Goal: Entertainment & Leisure: Consume media (video, audio)

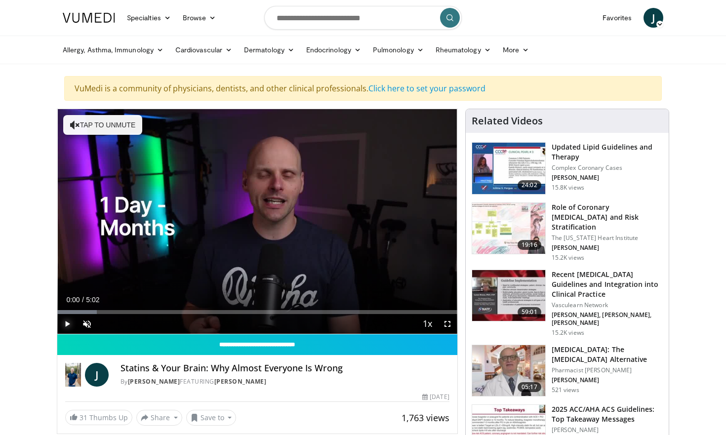
click at [67, 326] on span "Video Player" at bounding box center [67, 324] width 20 height 20
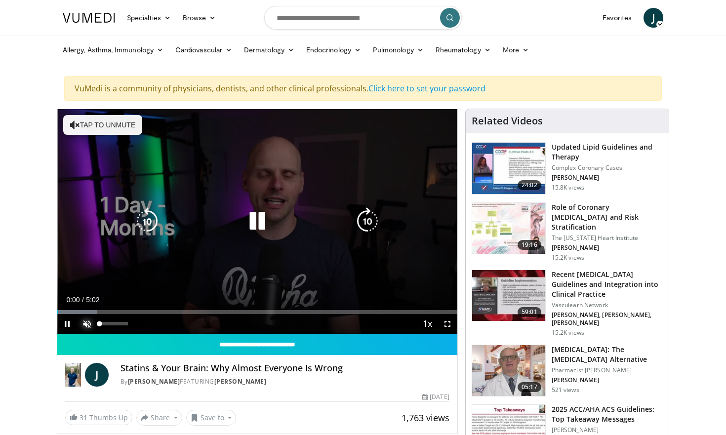
click at [89, 326] on span "Video Player" at bounding box center [87, 324] width 20 height 20
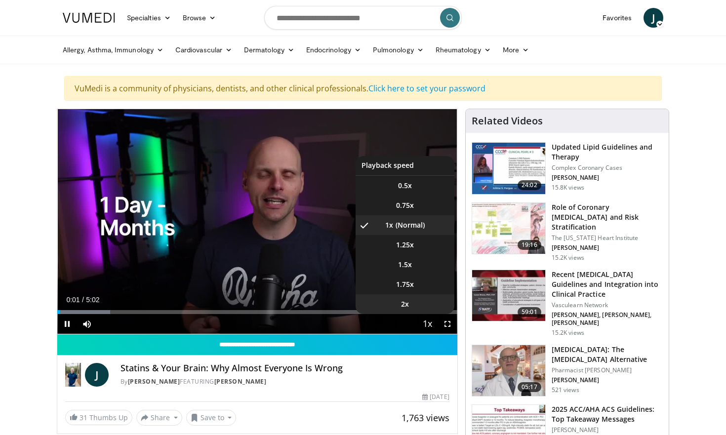
click at [417, 303] on li "2x" at bounding box center [404, 304] width 99 height 20
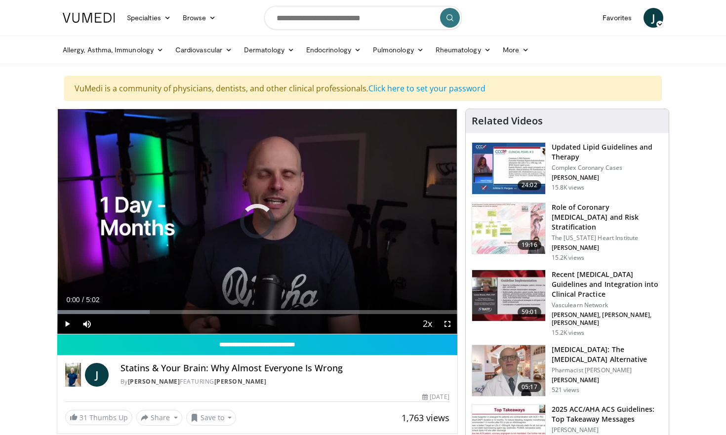
drag, startPoint x: 61, startPoint y: 313, endPoint x: 49, endPoint y: 314, distance: 11.9
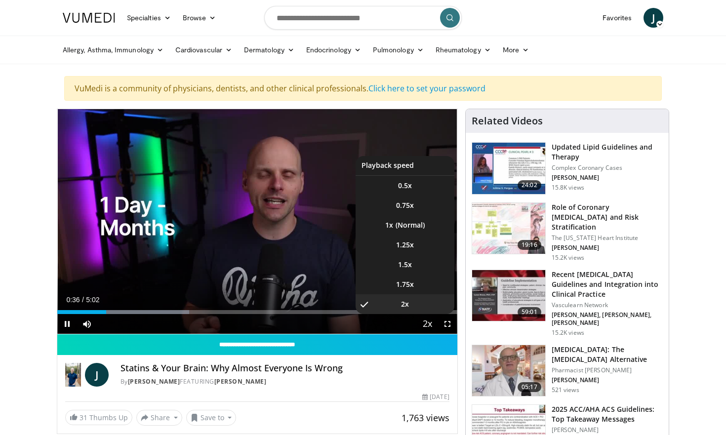
click at [427, 319] on span "Video Player" at bounding box center [428, 324] width 14 height 20
click at [408, 283] on span "1.75x" at bounding box center [405, 284] width 18 height 10
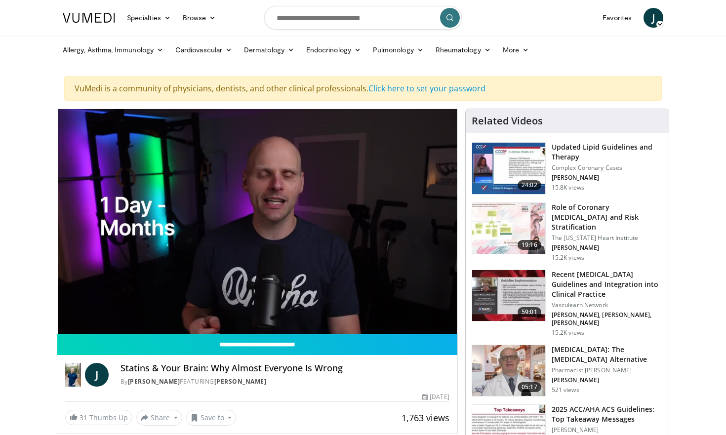
click at [366, 365] on h4 "Statins & Your Brain: Why Almost Everyone Is Wrong" at bounding box center [284, 368] width 329 height 11
click at [272, 311] on video-js "**********" at bounding box center [257, 221] width 400 height 225
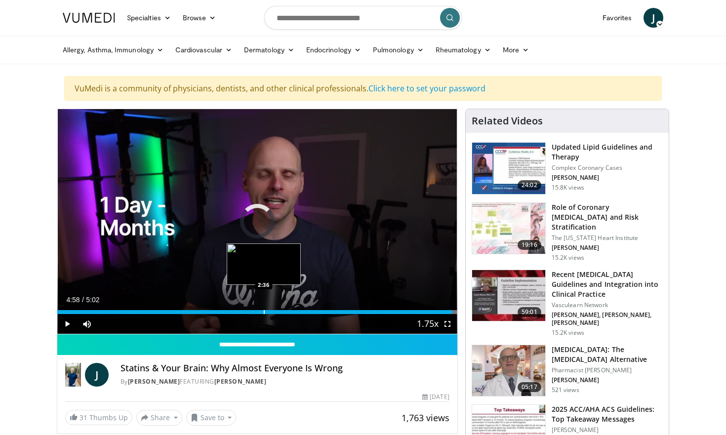
click at [264, 312] on div "Progress Bar" at bounding box center [264, 312] width 1 height 4
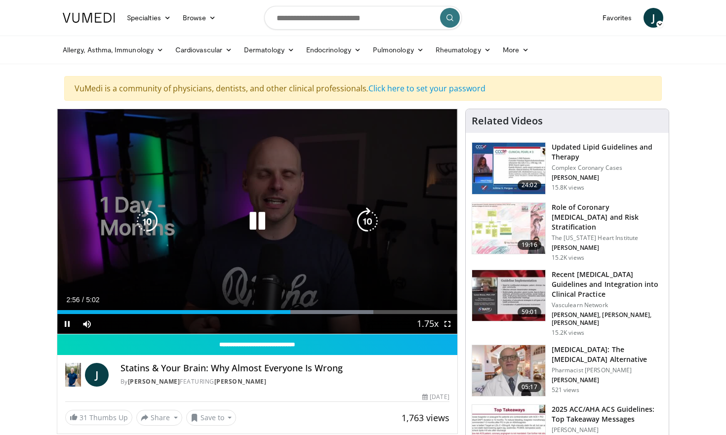
click at [261, 228] on icon "Video Player" at bounding box center [257, 221] width 28 height 28
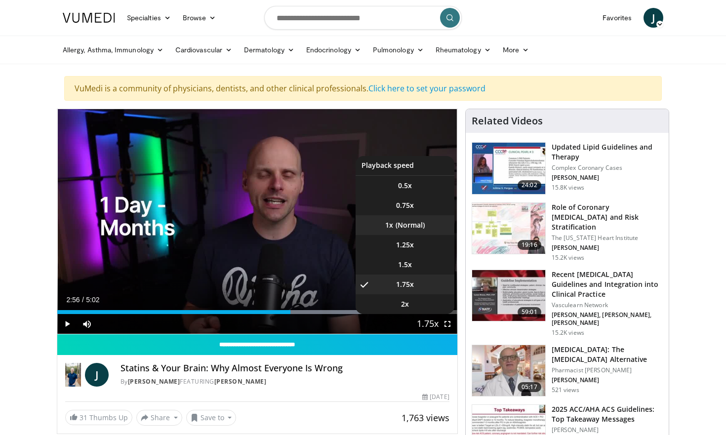
click at [409, 229] on li "1x" at bounding box center [404, 225] width 99 height 20
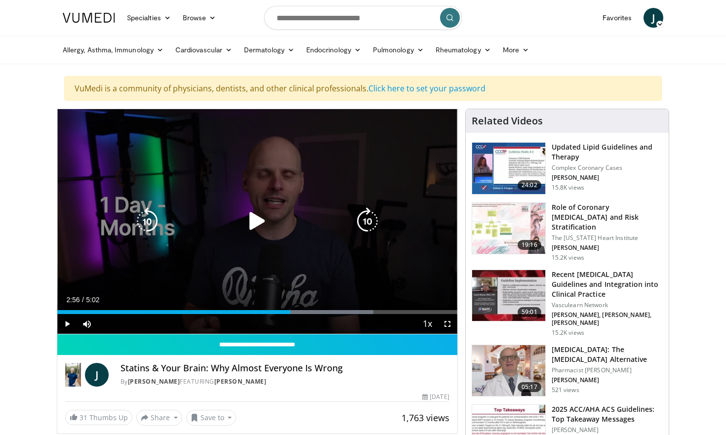
click at [151, 220] on icon "Video Player" at bounding box center [147, 221] width 28 height 28
click at [260, 222] on icon "Video Player" at bounding box center [257, 221] width 28 height 28
